Goal: Find specific page/section: Find specific page/section

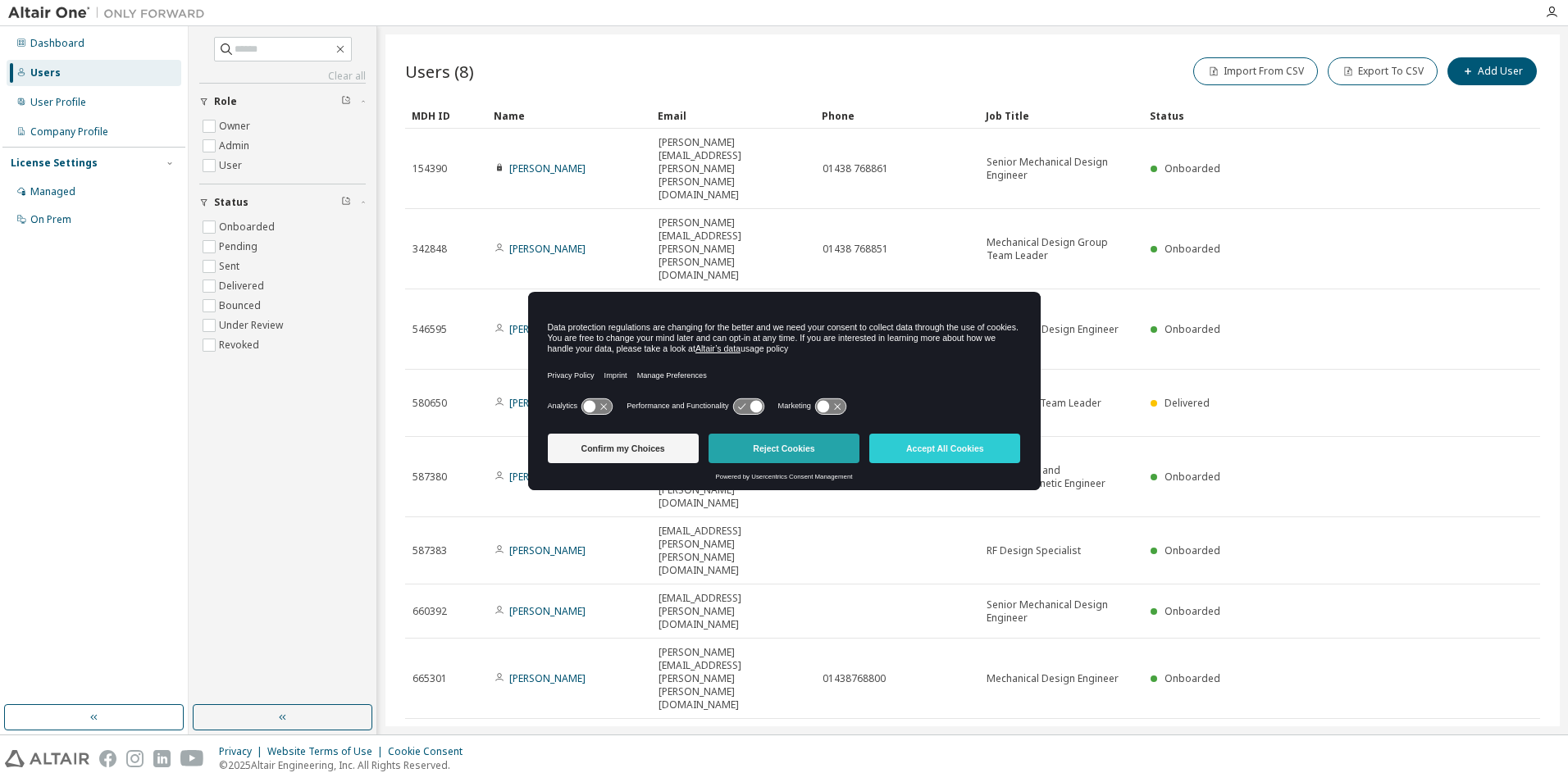
click at [796, 458] on button "Reject Cookies" at bounding box center [784, 448] width 151 height 30
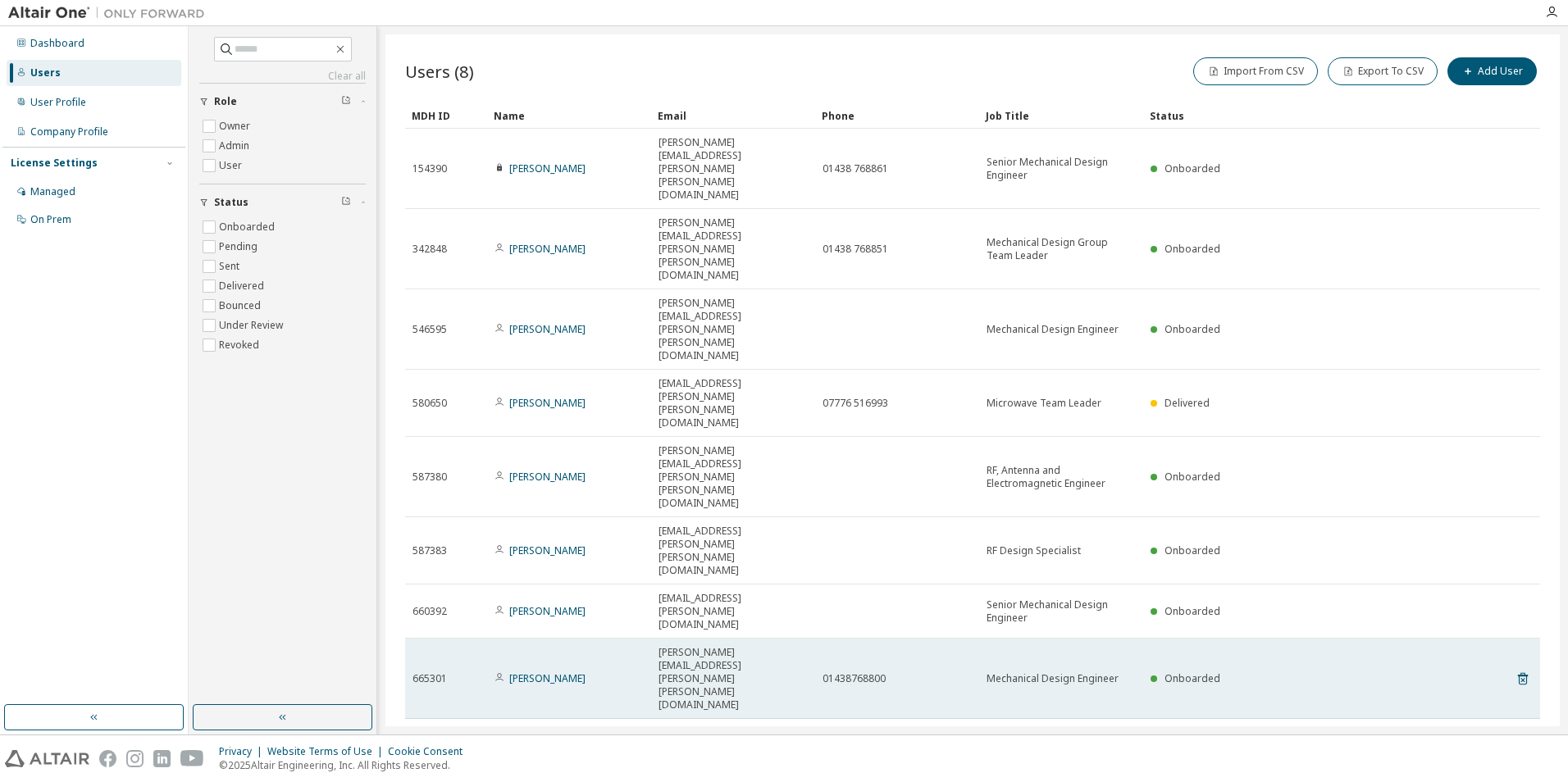
drag, startPoint x: 1155, startPoint y: 389, endPoint x: 1121, endPoint y: 397, distance: 34.9
click at [1121, 639] on td "Mechanical Design Engineer" at bounding box center [1062, 679] width 164 height 80
click at [1120, 639] on td "Mechanical Design Engineer" at bounding box center [1062, 679] width 164 height 80
click at [526, 671] on link "[PERSON_NAME]" at bounding box center [547, 678] width 76 height 14
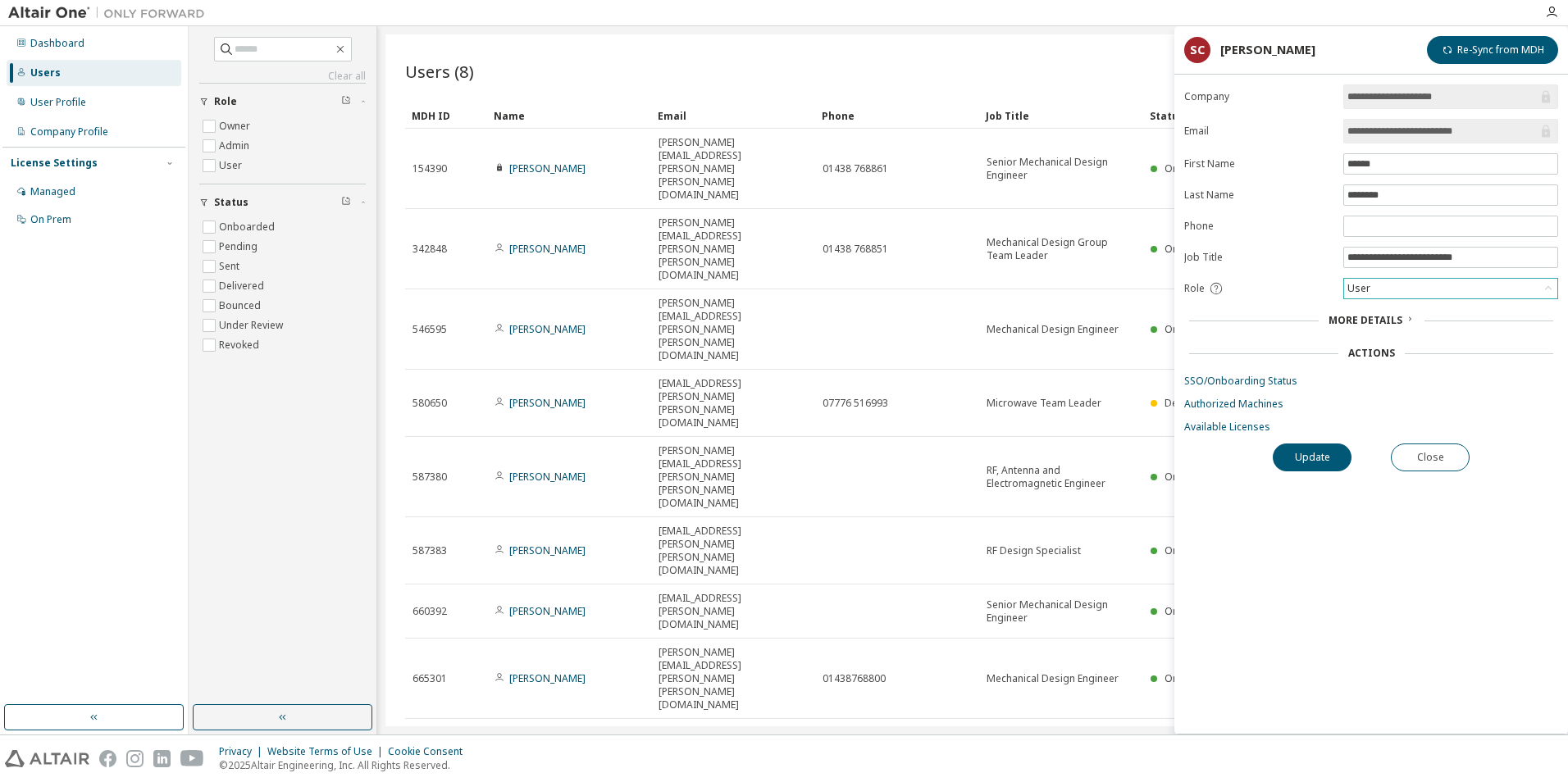
click at [1435, 291] on div "User" at bounding box center [1451, 288] width 214 height 20
click at [1436, 291] on div "User" at bounding box center [1451, 288] width 214 height 20
click at [1396, 320] on span "More Details" at bounding box center [1366, 320] width 74 height 14
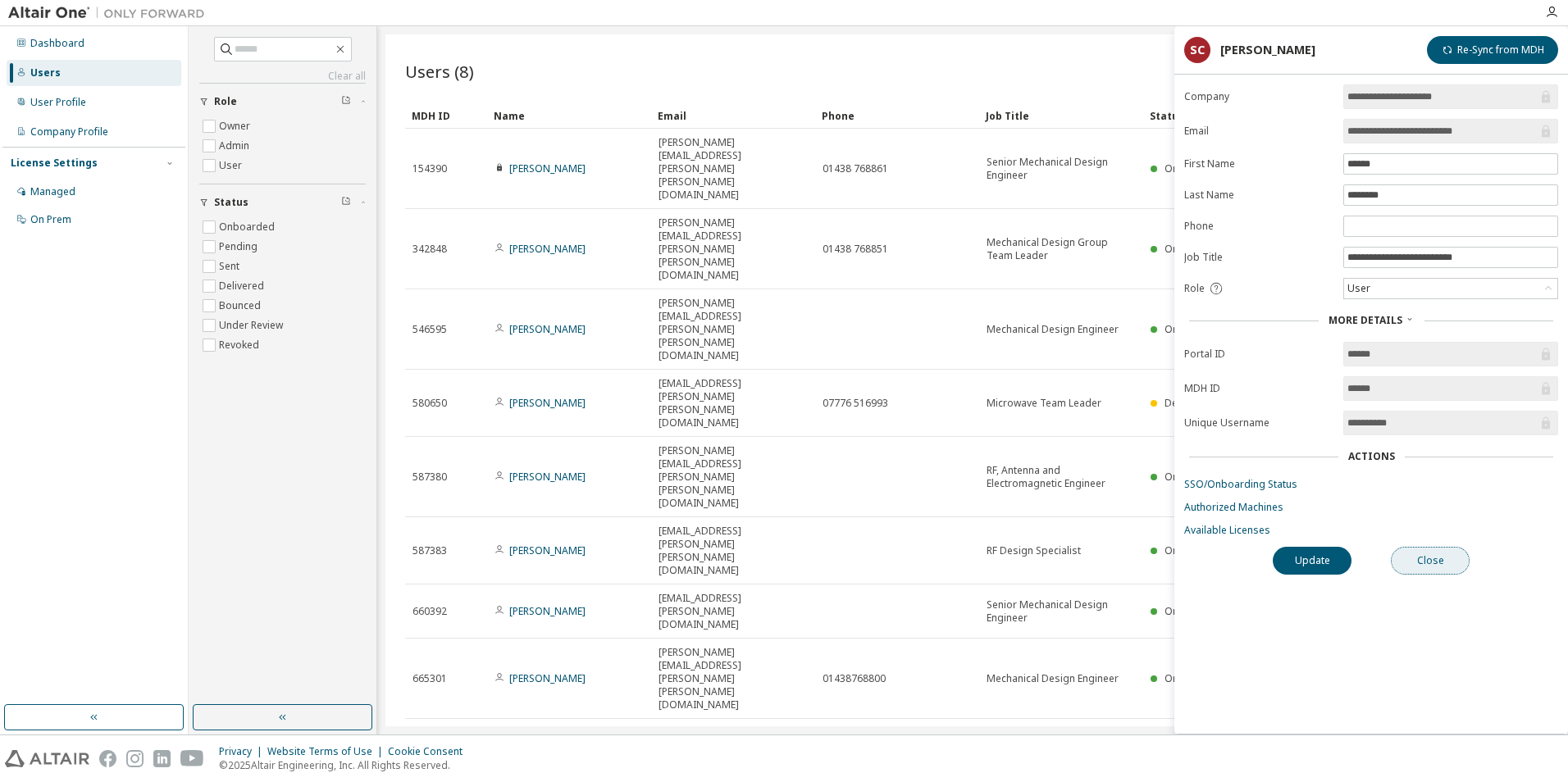
click at [1437, 558] on button "Close" at bounding box center [1431, 561] width 79 height 28
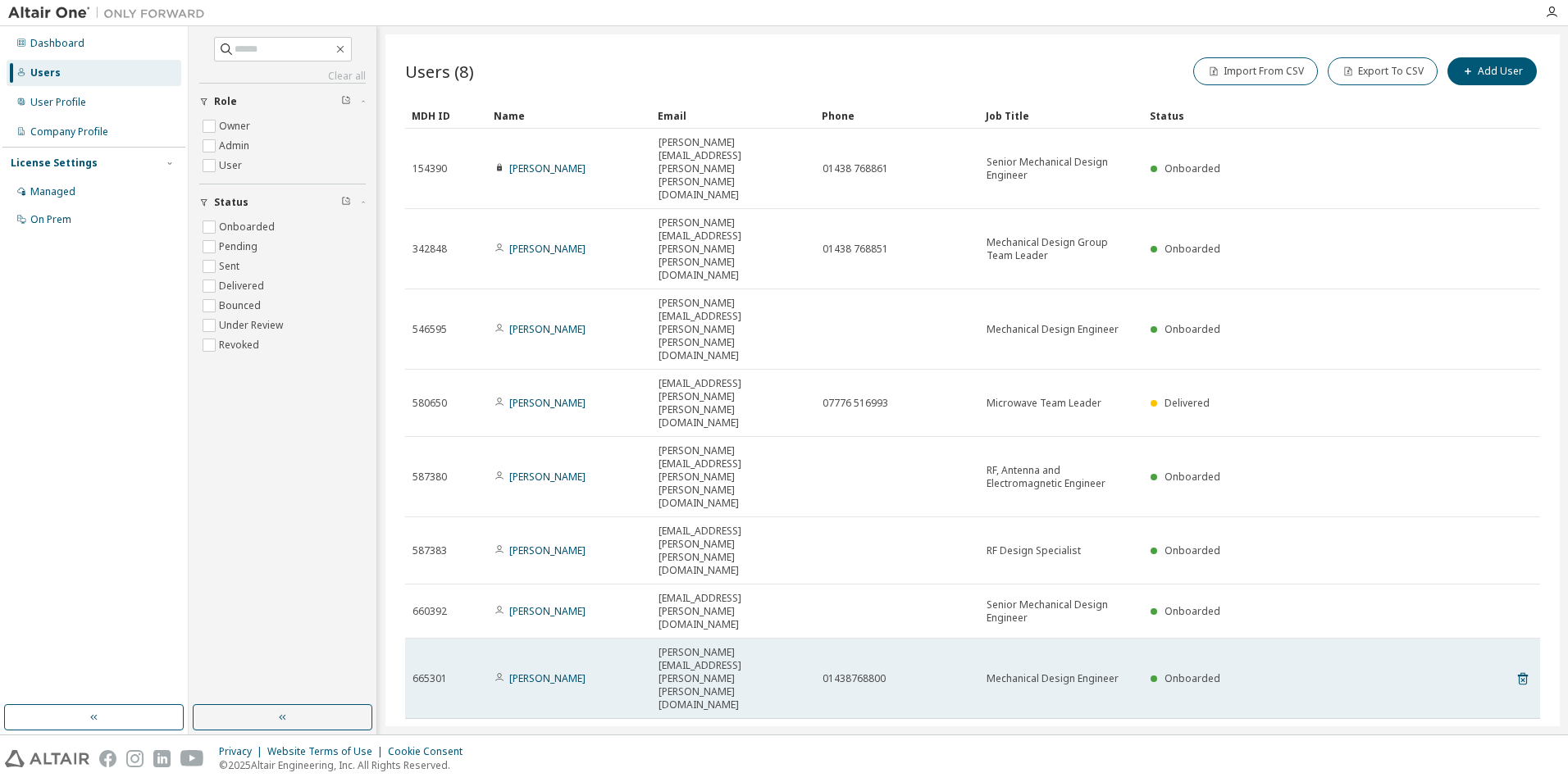
click at [447, 672] on div "665301" at bounding box center [446, 678] width 67 height 13
click at [463, 672] on div "665301" at bounding box center [446, 678] width 67 height 13
click at [464, 672] on div "665301" at bounding box center [446, 678] width 67 height 13
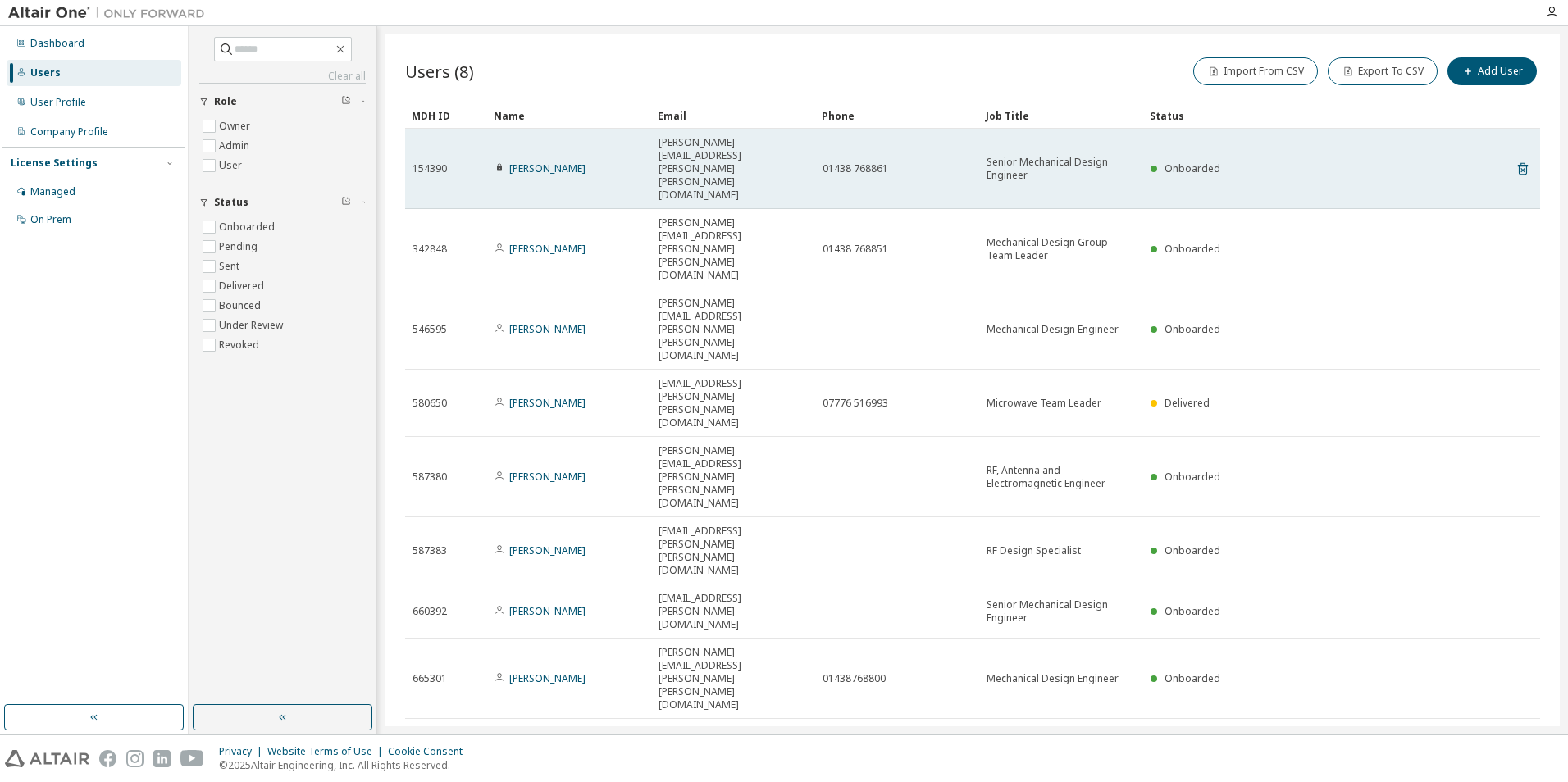
click at [1148, 147] on td "Onboarded" at bounding box center [1302, 169] width 318 height 80
drag, startPoint x: 1148, startPoint y: 141, endPoint x: 1109, endPoint y: 140, distance: 39.0
click at [1109, 156] on span "Senior Mechanical Design Engineer" at bounding box center [1062, 169] width 150 height 26
click at [525, 162] on link "[PERSON_NAME]" at bounding box center [547, 168] width 76 height 14
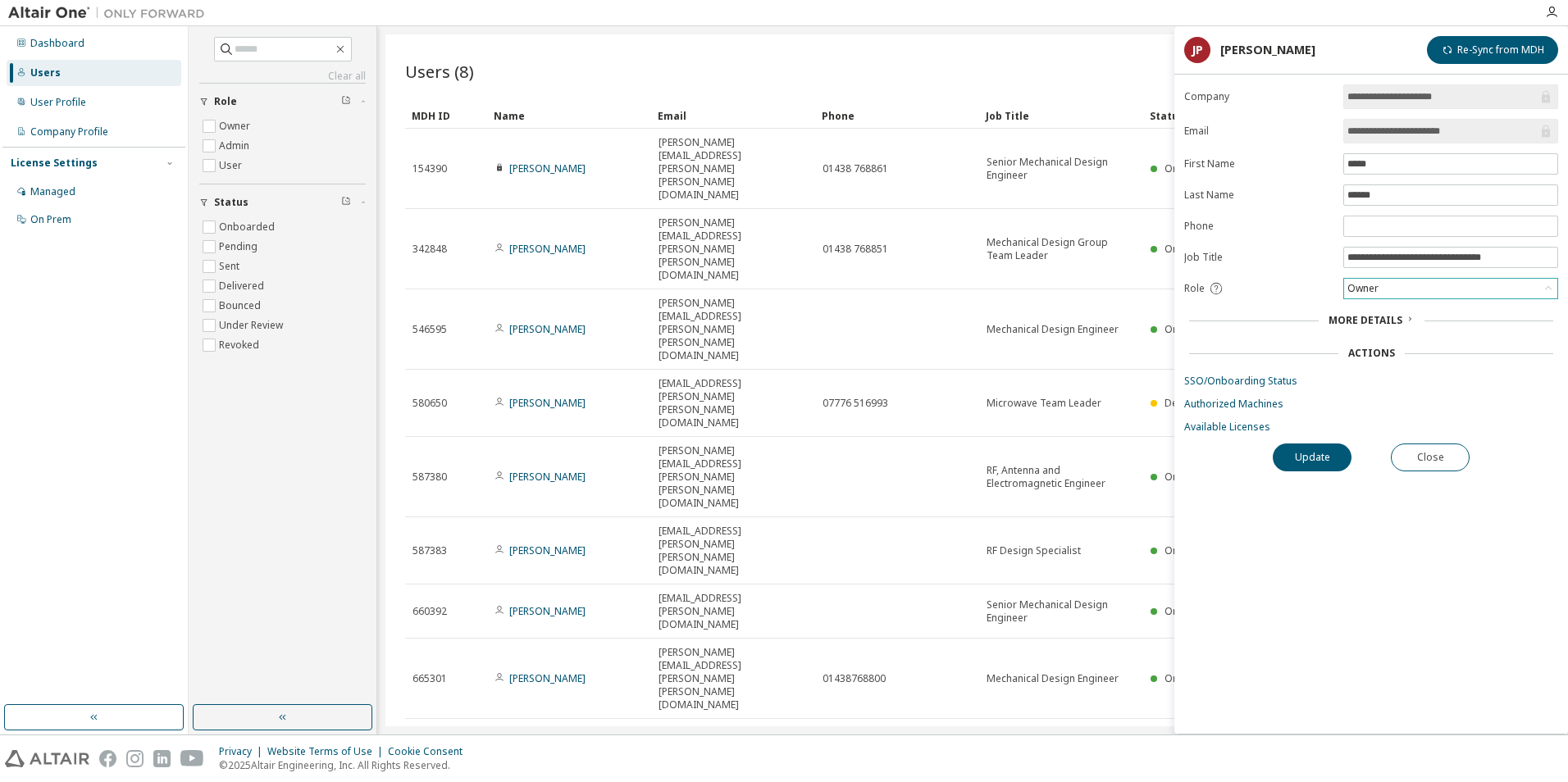
click at [1455, 290] on div "Owner" at bounding box center [1451, 288] width 214 height 20
click at [1442, 451] on button "Close" at bounding box center [1431, 458] width 79 height 28
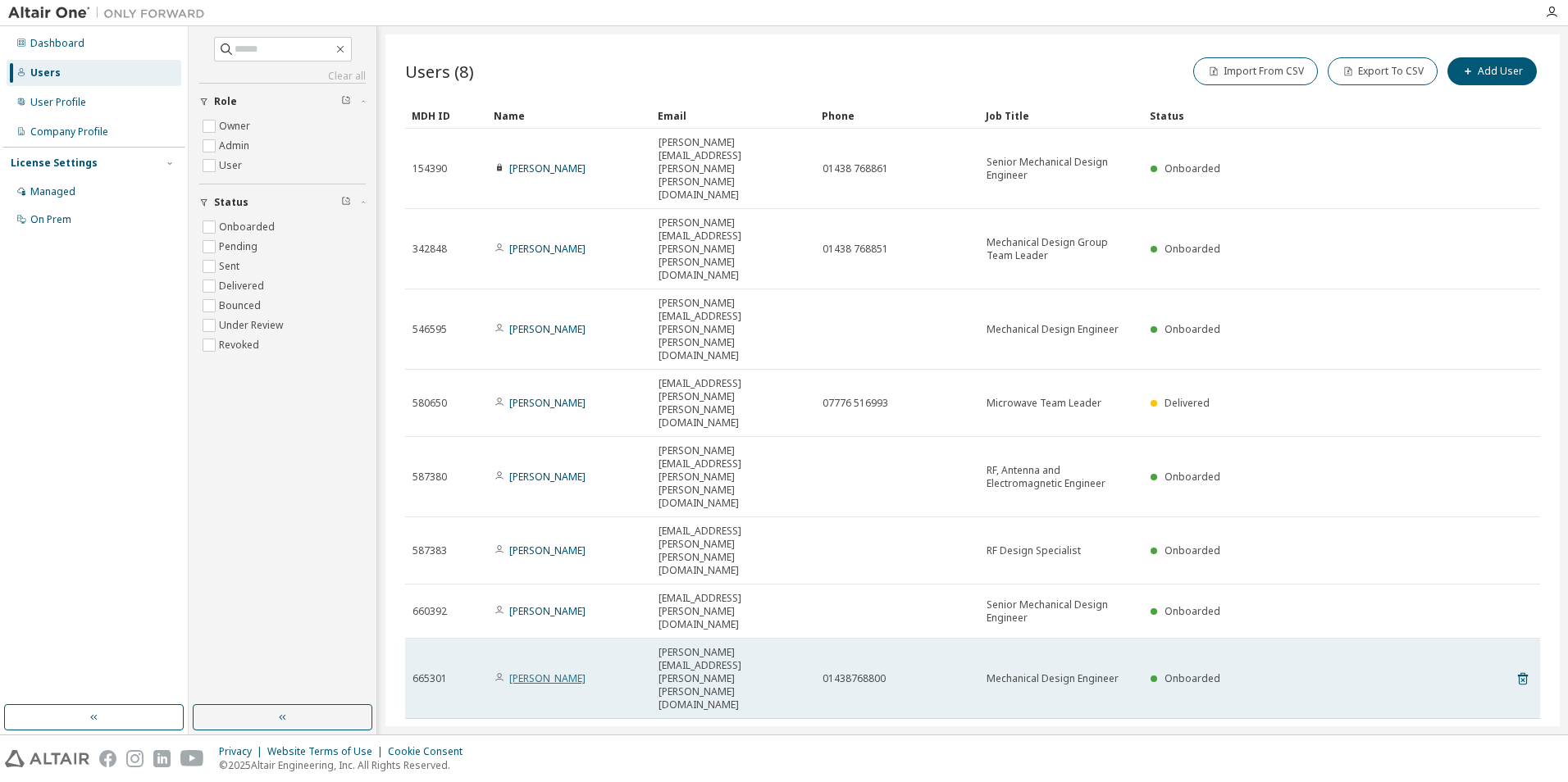
click at [544, 671] on link "[PERSON_NAME]" at bounding box center [547, 678] width 76 height 14
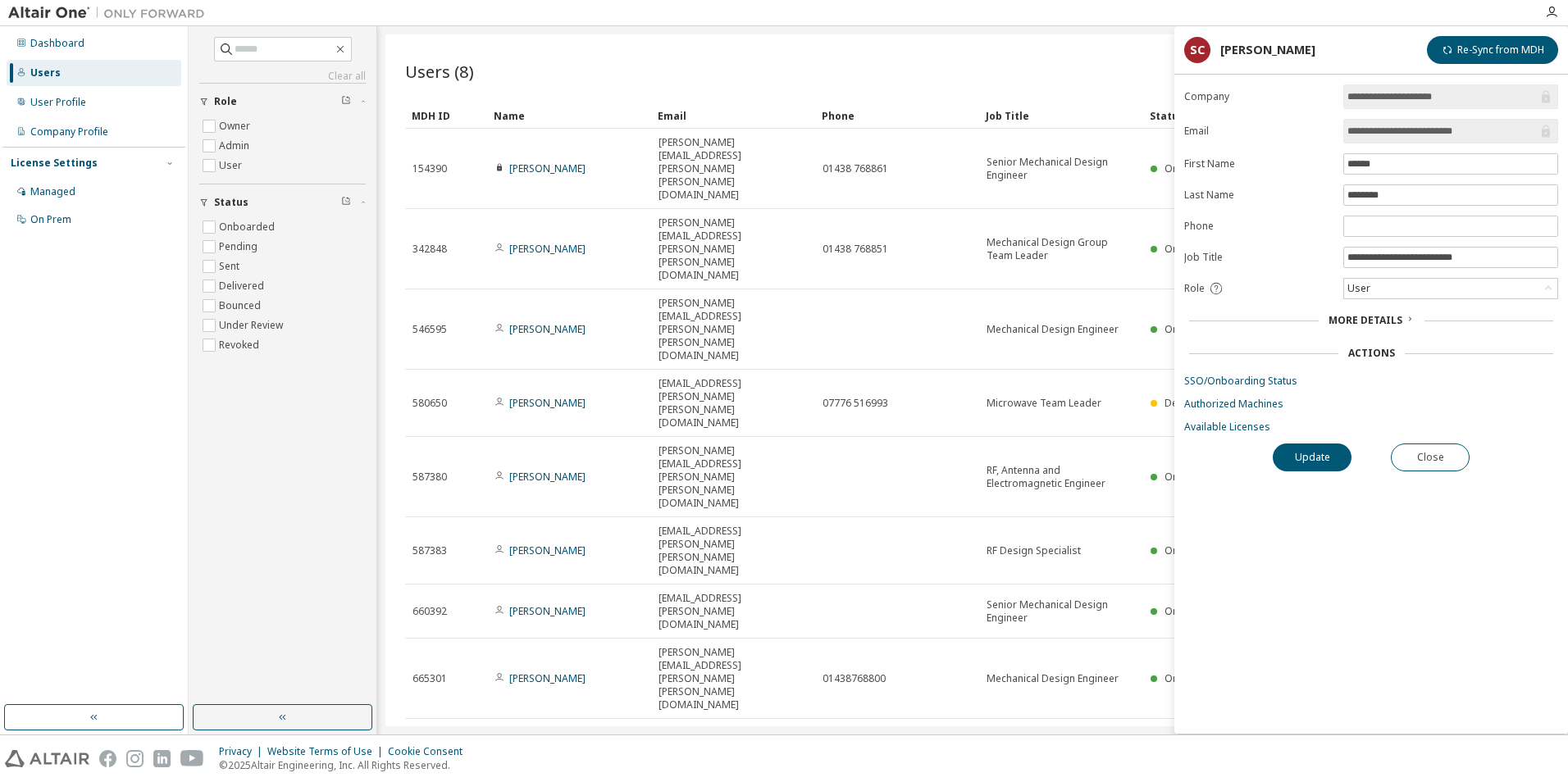
click at [1358, 319] on span "More Details" at bounding box center [1366, 320] width 74 height 14
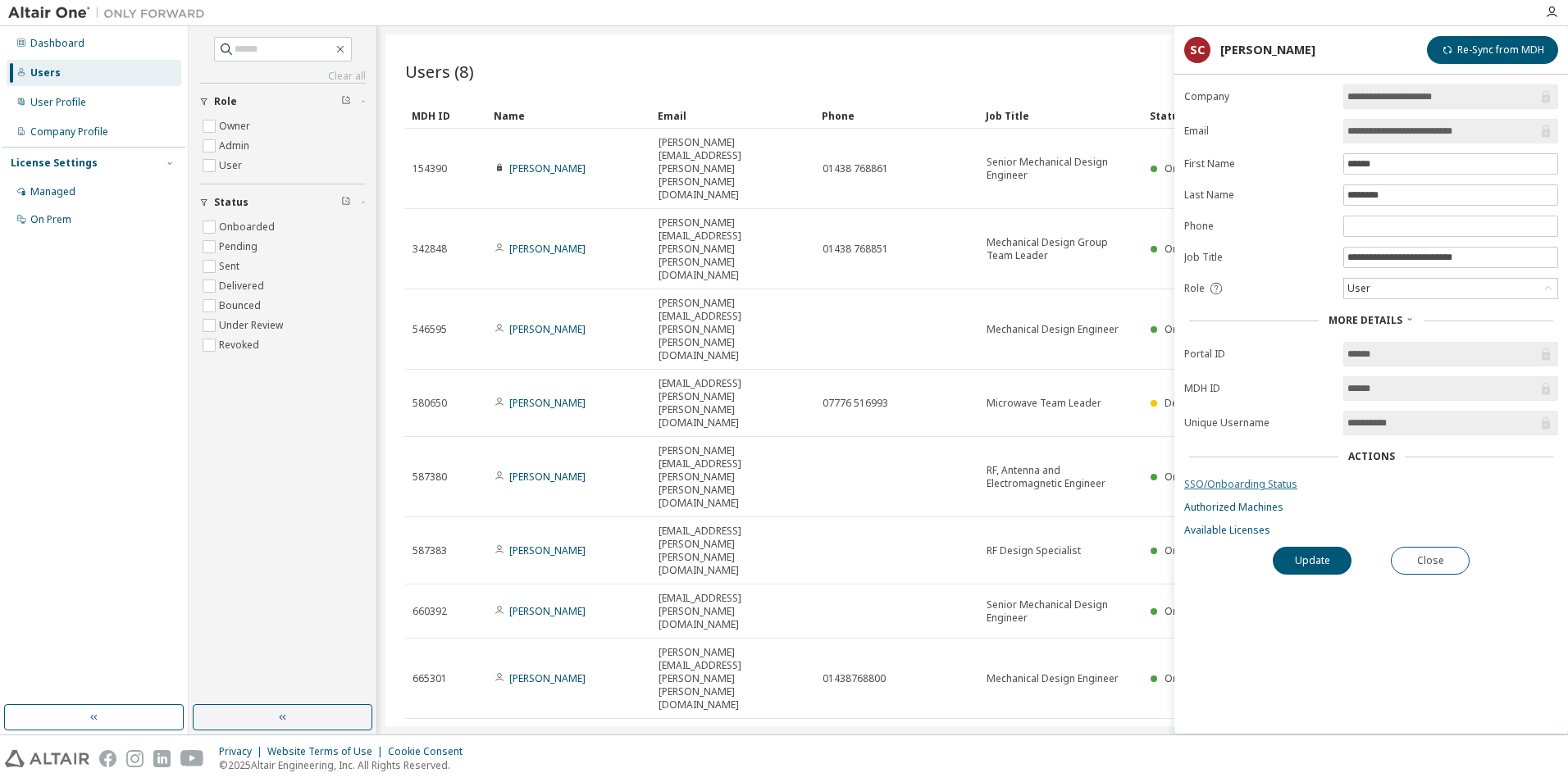
click at [1257, 480] on link "SSO/Onboarding Status" at bounding box center [1371, 485] width 374 height 13
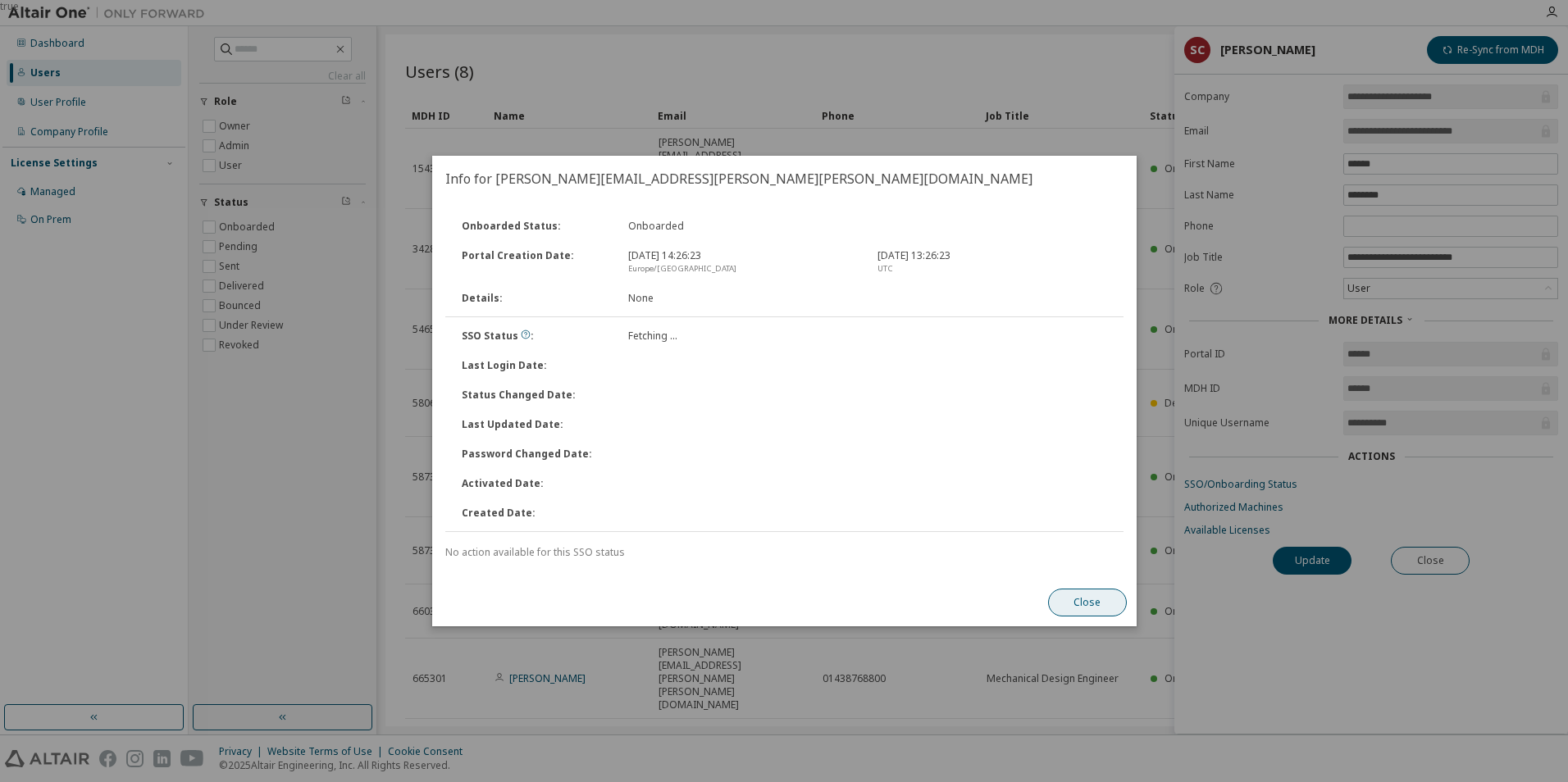
click at [1116, 614] on button "Close" at bounding box center [1087, 603] width 79 height 28
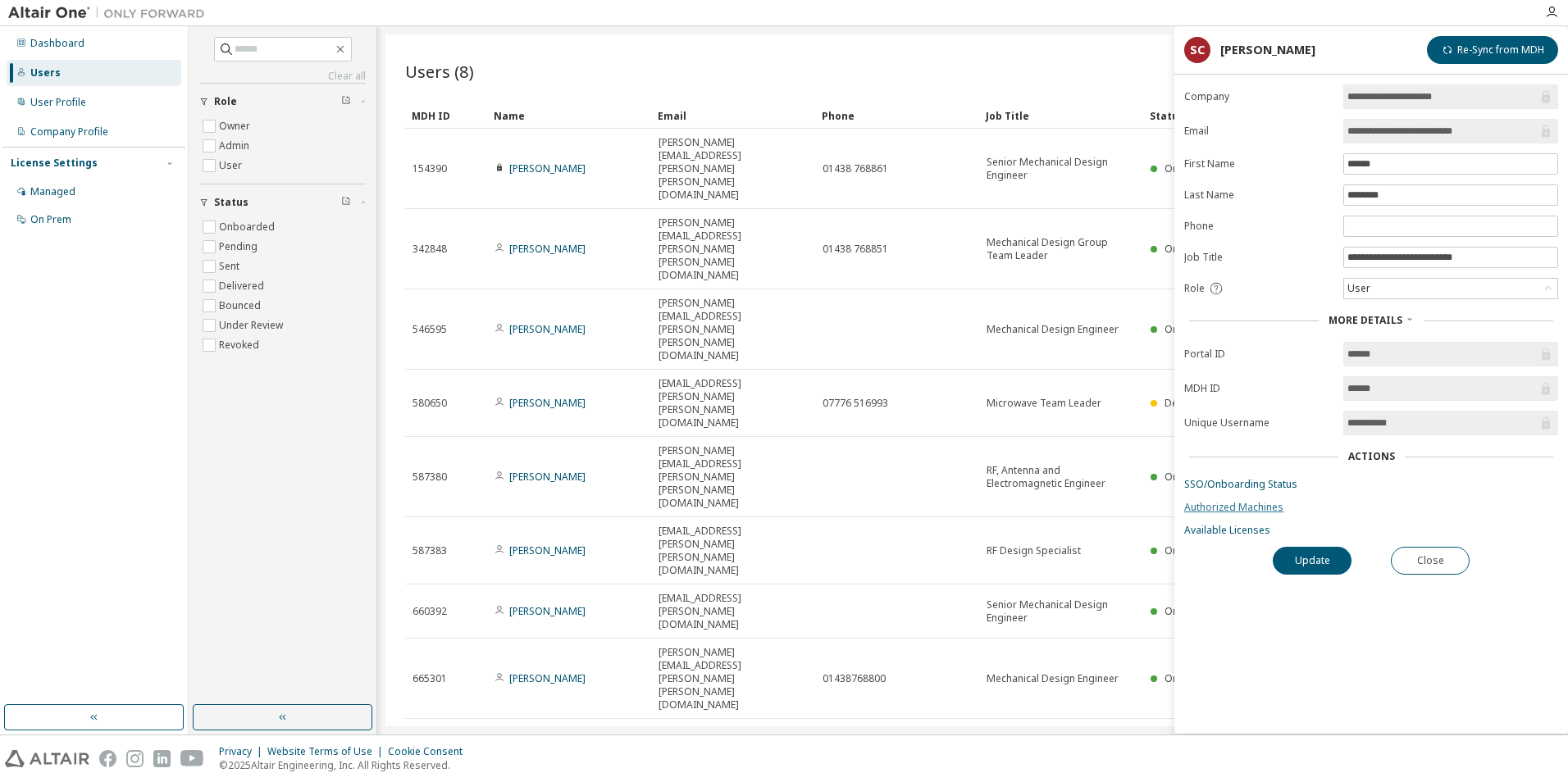
click at [1240, 498] on form "**********" at bounding box center [1371, 310] width 374 height 453
click at [1236, 509] on link "Authorized Machines" at bounding box center [1371, 508] width 374 height 13
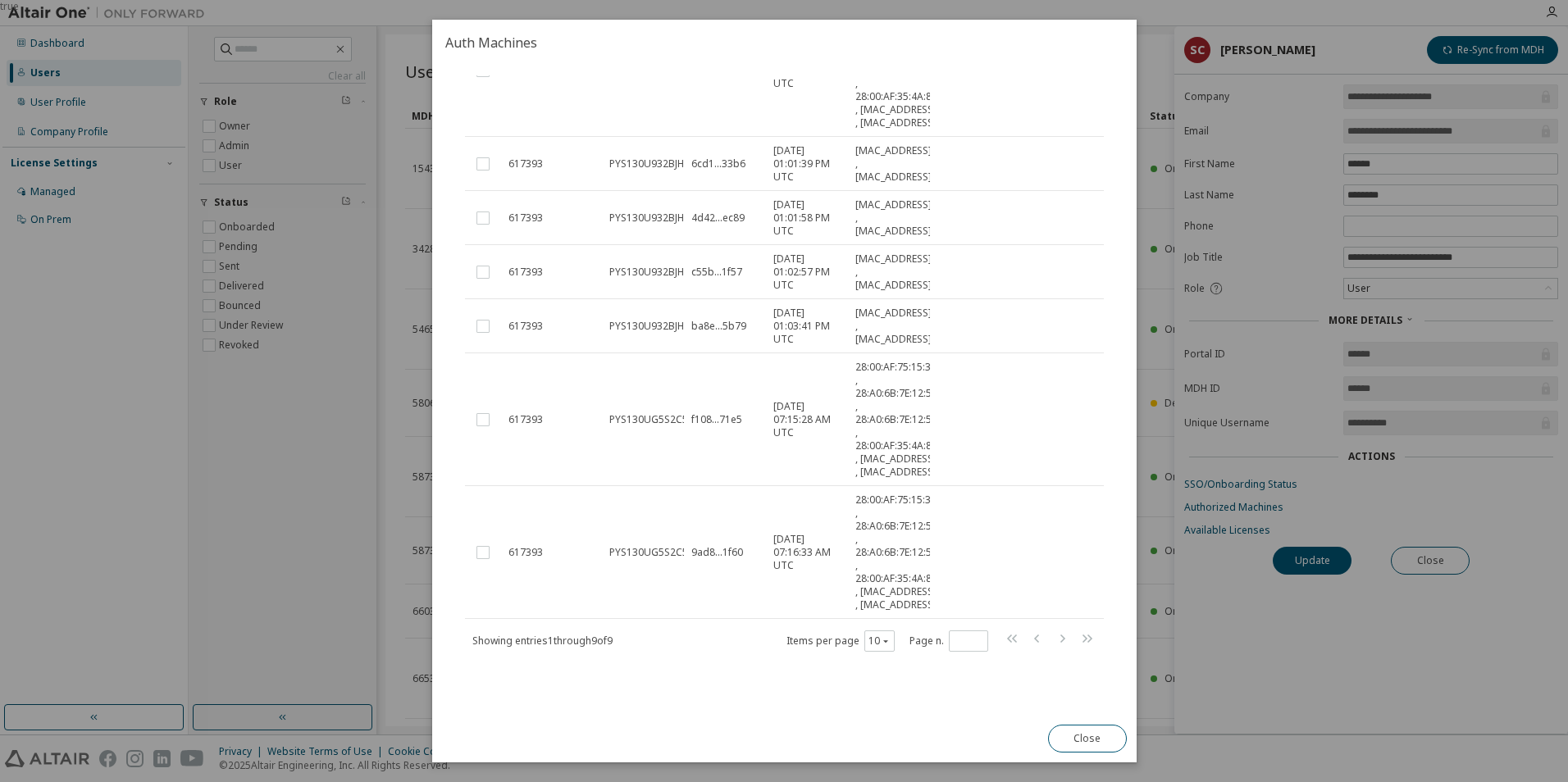
scroll to position [367, 0]
click at [1077, 736] on button "Close" at bounding box center [1087, 738] width 79 height 28
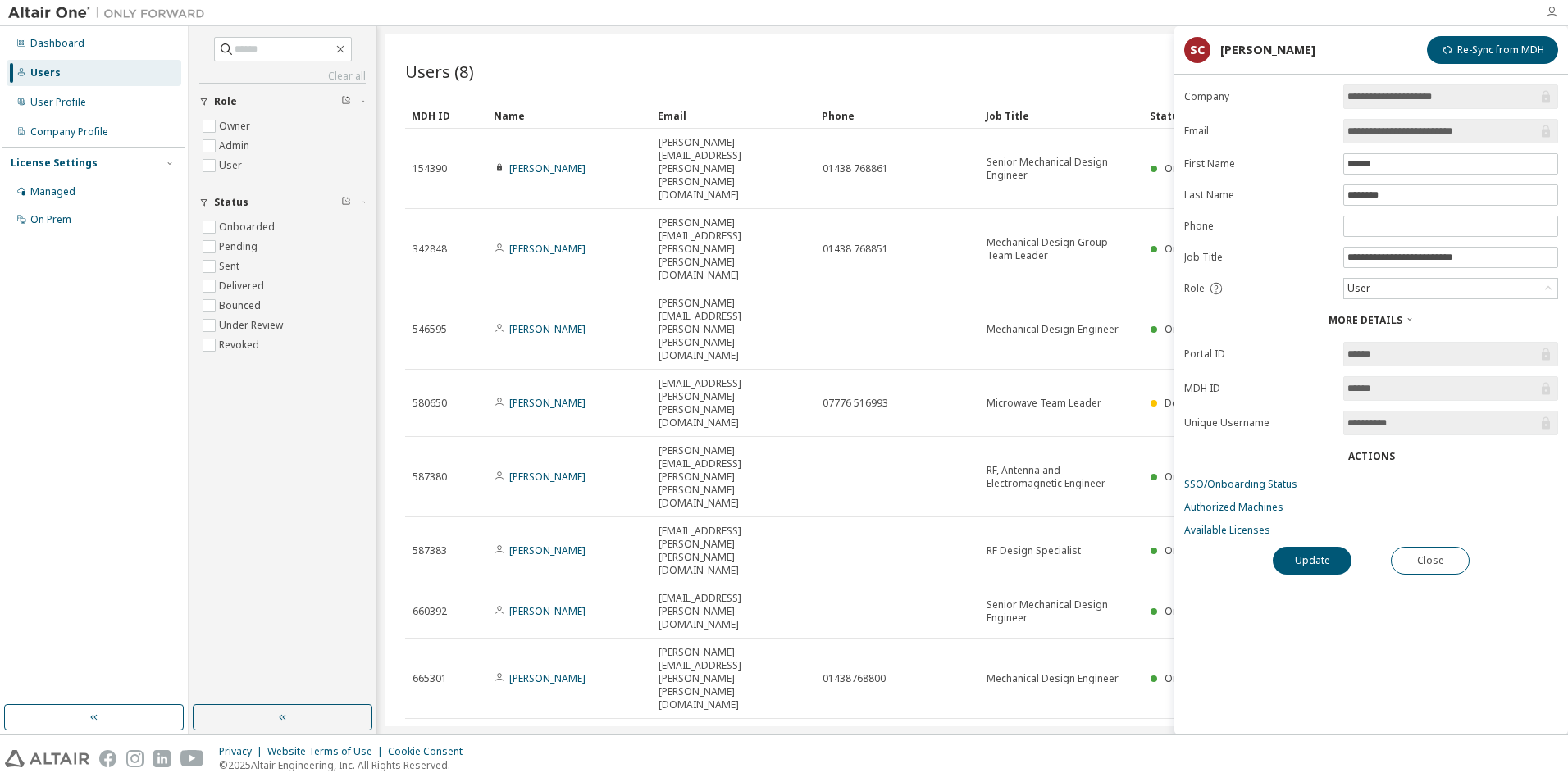
click at [1552, 15] on icon "button" at bounding box center [1552, 12] width 13 height 13
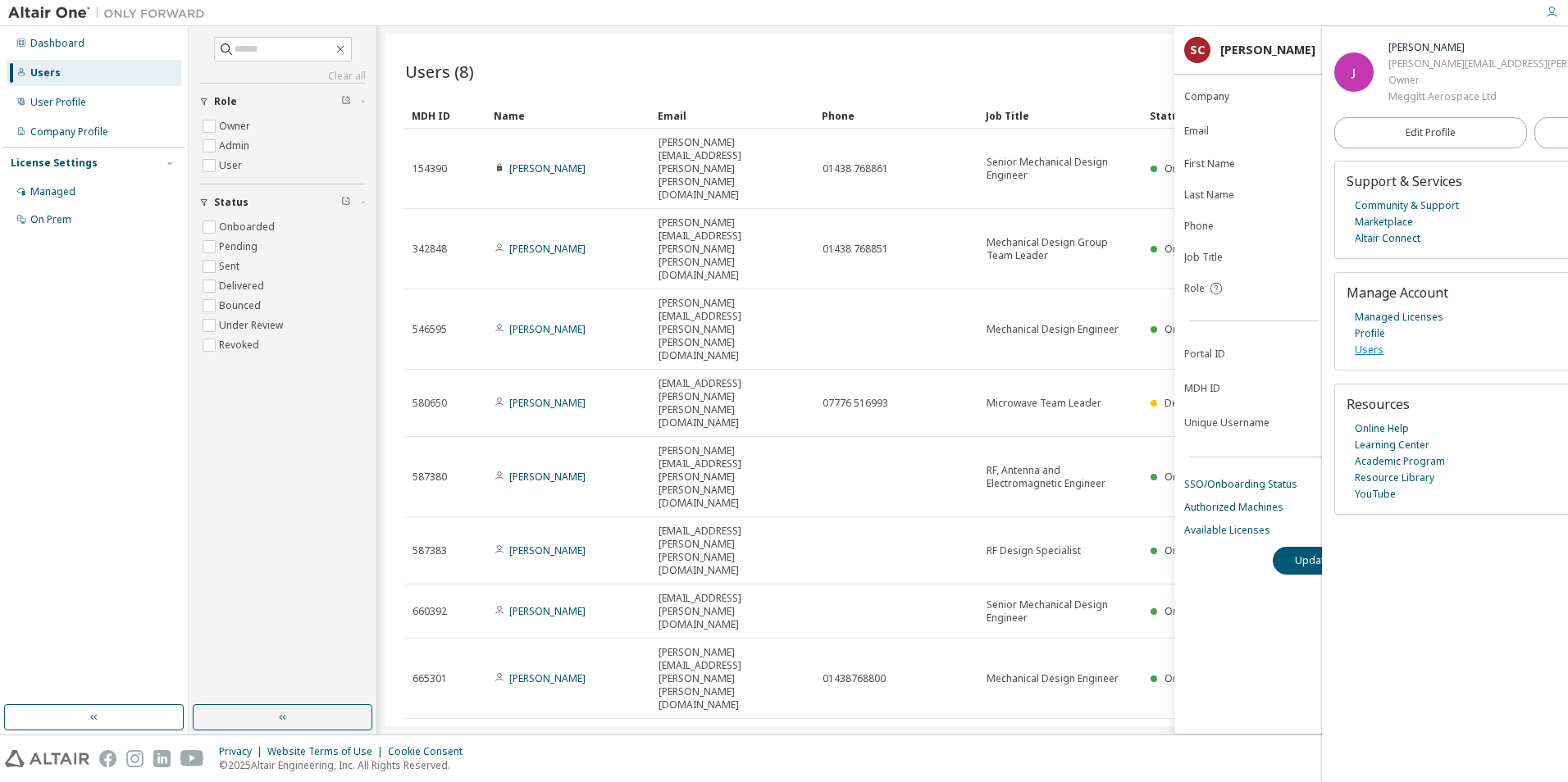
click at [1371, 346] on link "Users" at bounding box center [1369, 350] width 29 height 16
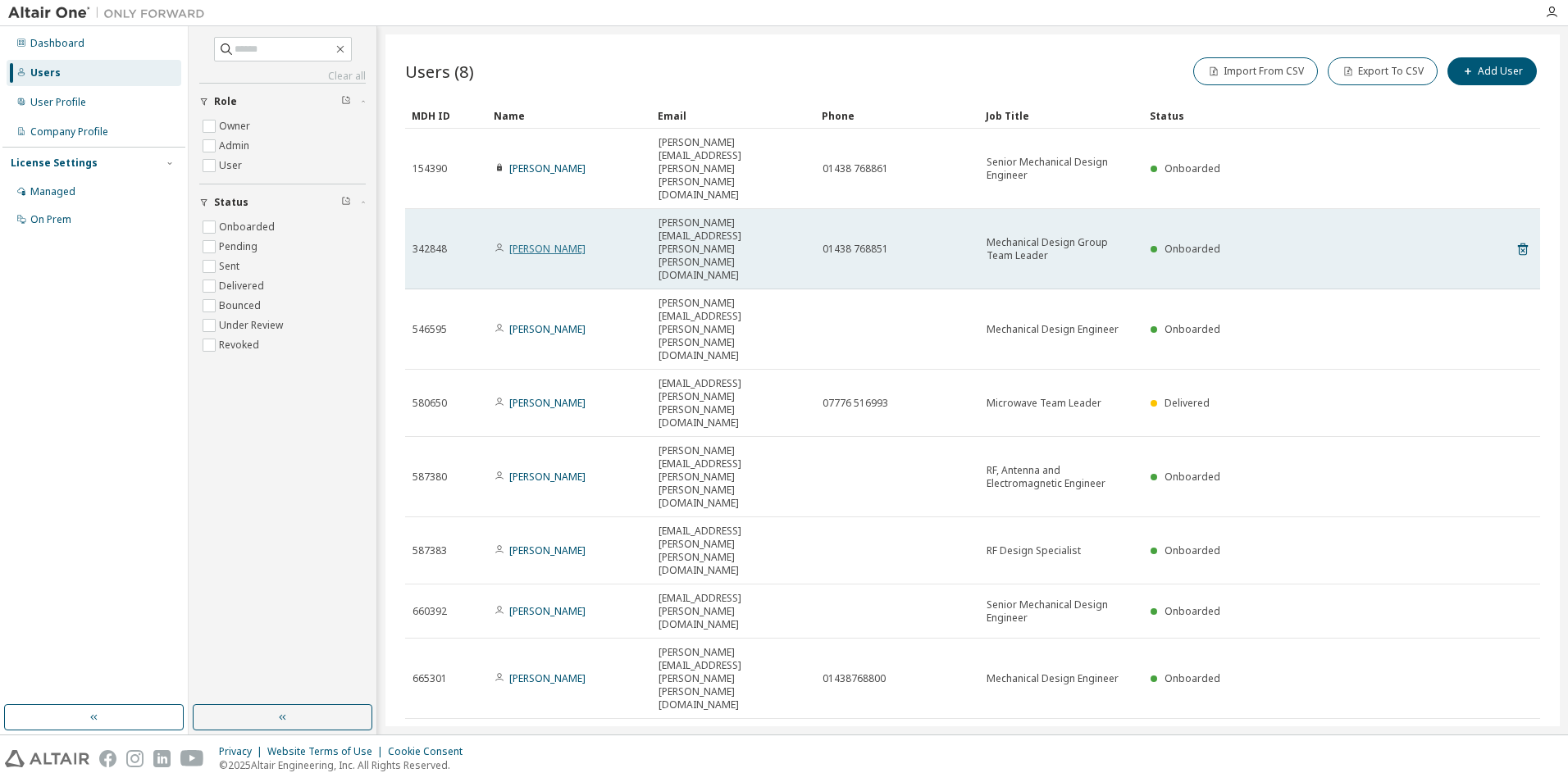
click at [545, 242] on link "[PERSON_NAME]" at bounding box center [547, 248] width 76 height 14
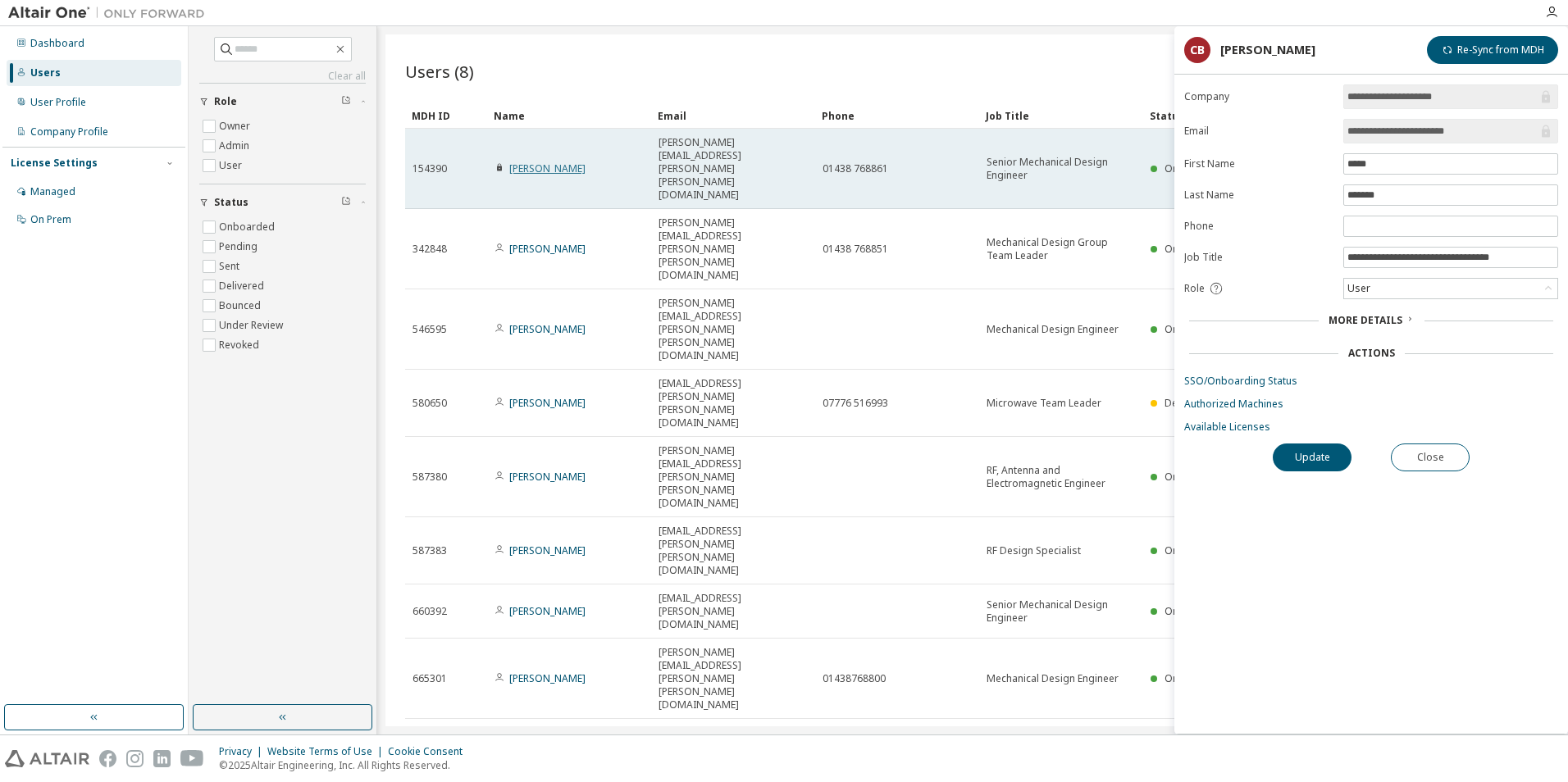
click at [554, 162] on link "[PERSON_NAME]" at bounding box center [547, 168] width 76 height 14
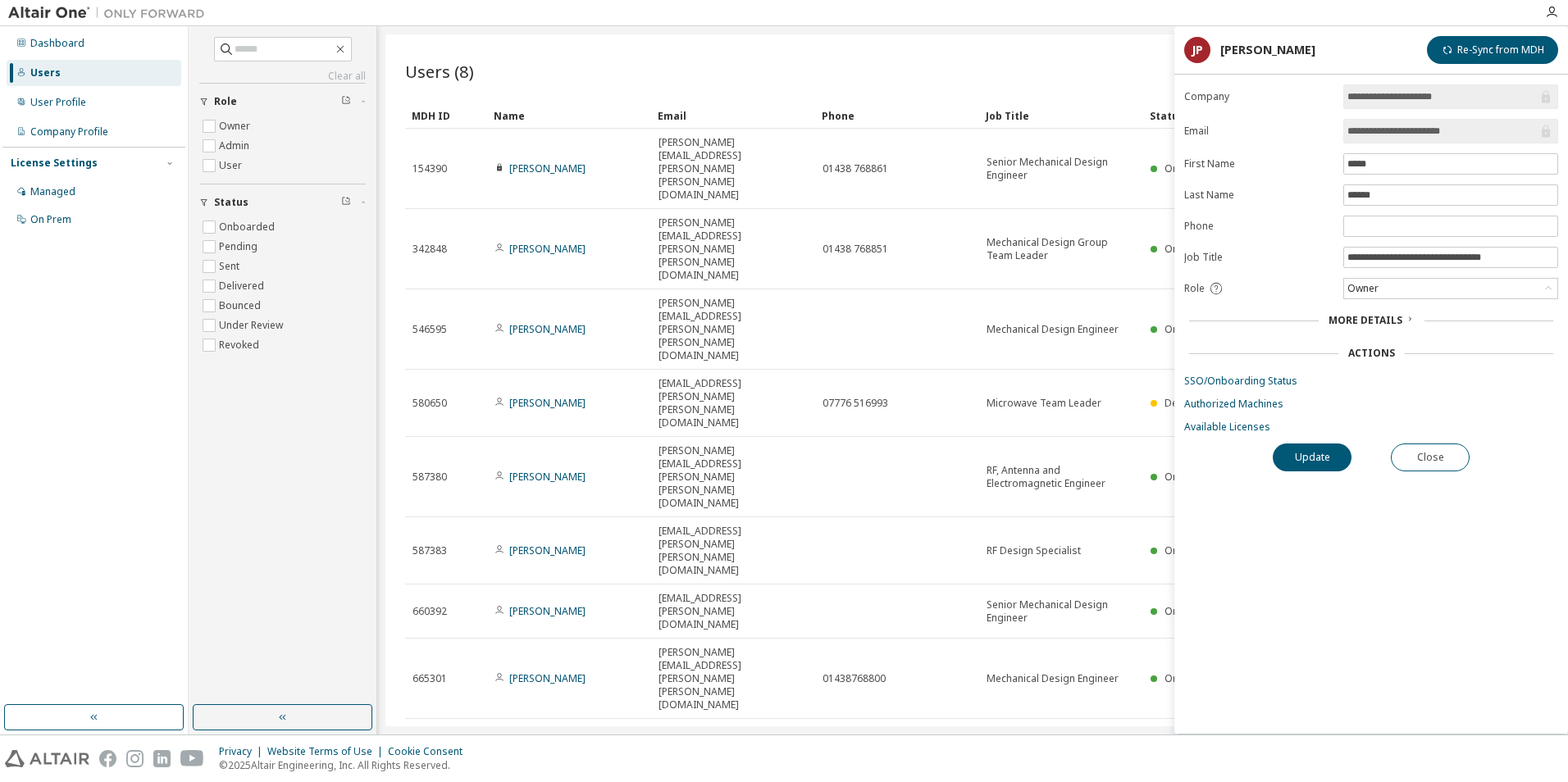
click at [1027, 480] on div "Users (8) Import From CSV Export To CSV Add User Clear Load Save Save As Field …" at bounding box center [972, 380] width 1174 height 692
click at [1468, 460] on button "Close" at bounding box center [1431, 458] width 79 height 28
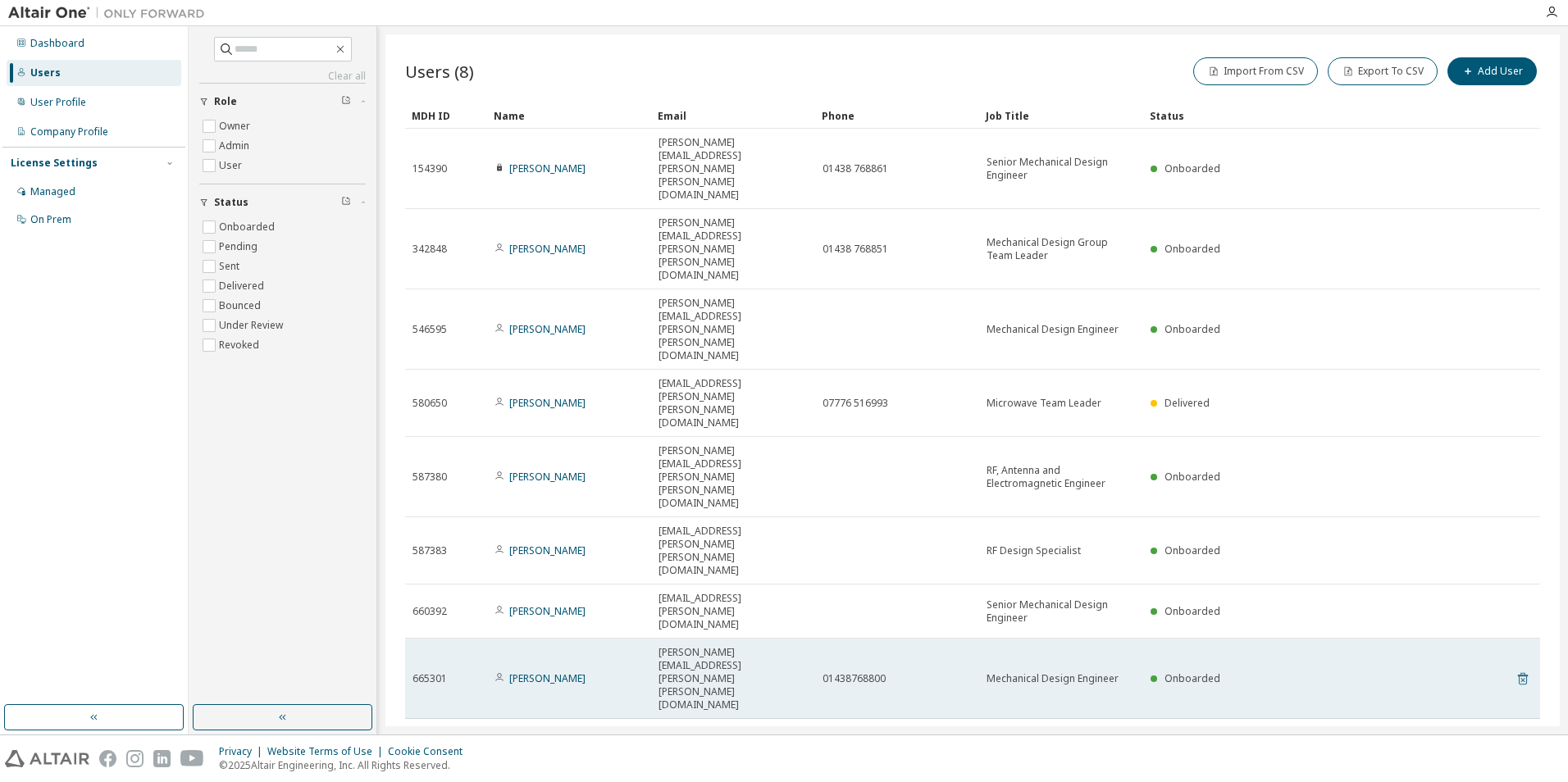
click at [1522, 678] on icon at bounding box center [1522, 679] width 4 height 4
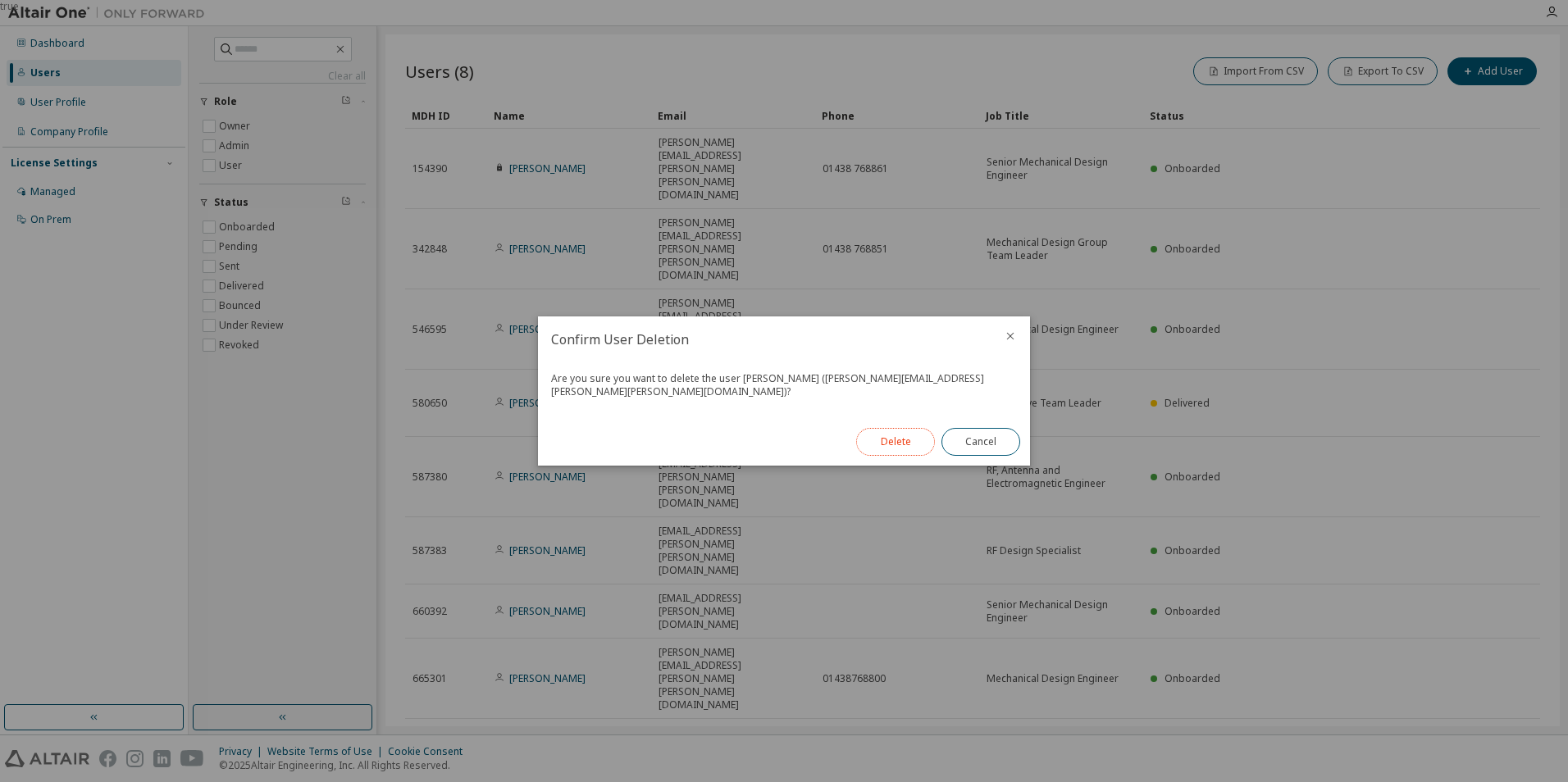
click at [897, 435] on button "Delete" at bounding box center [896, 442] width 79 height 28
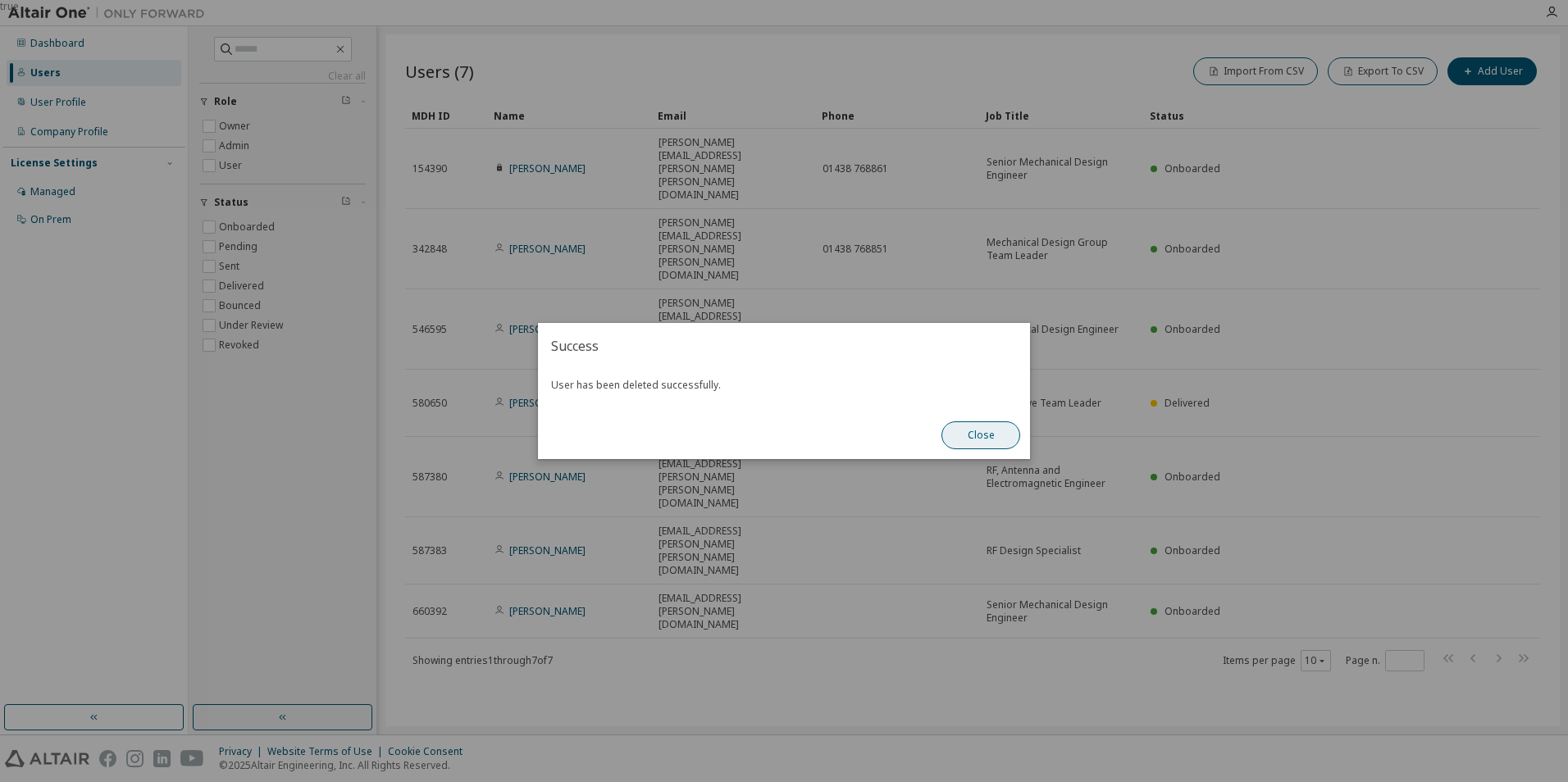
click at [971, 439] on button "Close" at bounding box center [981, 435] width 79 height 28
